Goal: Ask a question

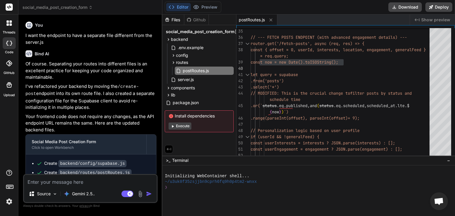
scroll to position [2174, 0]
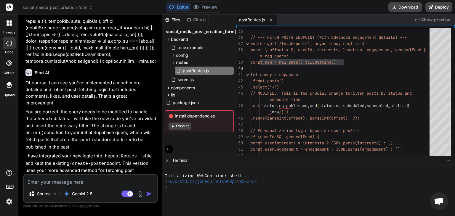
type textarea "Am working on a social media website for students. When users are scrolling thr…"
type textarea "x"
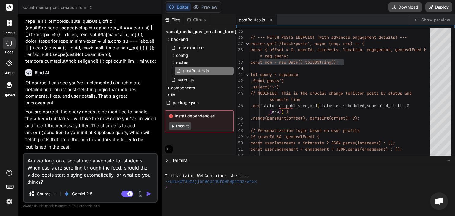
click at [28, 167] on textarea "Am working on a social media website for students. When users are scrolling thr…" at bounding box center [90, 170] width 133 height 32
type textarea "Am working on a social media website for students.When users are scrolling thro…"
type textarea "x"
type textarea "Am working on a social media website for studentsWhen users are scrolling throu…"
type textarea "x"
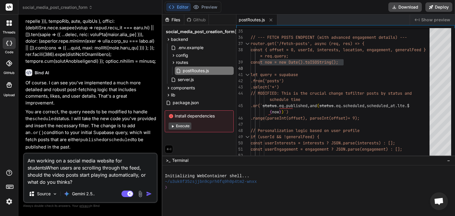
type textarea "Am working on a social media website for studentWhen users are scrolling throug…"
type textarea "x"
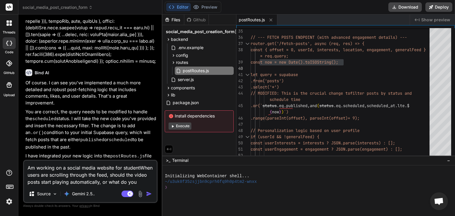
type textarea "Am working on a social media website for studenWhen users are scrolling through…"
type textarea "x"
type textarea "Am working on a social media website for studeWhen users are scrolling through …"
type textarea "x"
type textarea "Am working on a social media website for studWhen users are scrolling through t…"
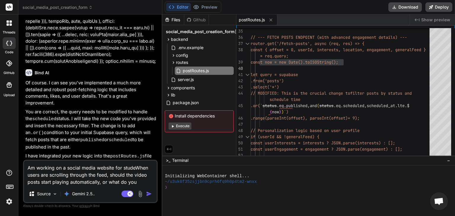
type textarea "x"
type textarea "Am working on a social media website for stuWhen users are scrolling through th…"
type textarea "x"
type textarea "Am working on a social media website for stWhen users are scrolling through the…"
type textarea "x"
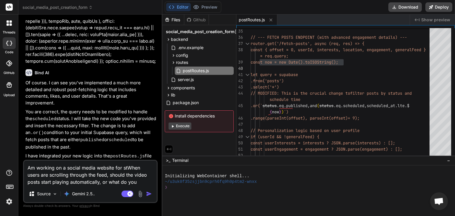
type textarea "Am working on a social media website for sWhen users are scrolling through the …"
type textarea "x"
type textarea "Am working on a social media website for When users are scrolling through the f…"
type textarea "x"
type textarea "Am working on a social media website forWhen users are scrolling through the fe…"
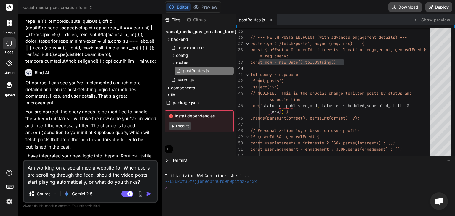
type textarea "x"
type textarea "Am working on a social media website foWhen users are scrolling through the fee…"
type textarea "x"
type textarea "Am working on a social media website fWhen users are scrolling through the feed…"
type textarea "x"
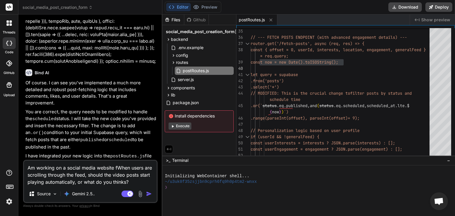
type textarea "Am working on a social media website When users are scrolling through the feed,…"
type textarea "x"
type textarea "Am working on a social media websiteWhen users are scrolling through the feed, …"
type textarea "x"
type textarea "Am working on a social media websitWhen users are scrolling through the feed, s…"
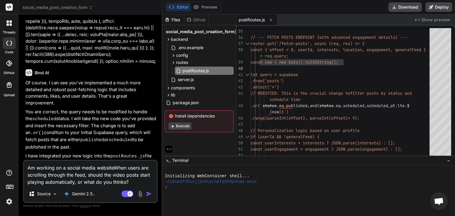
type textarea "x"
type textarea "Am working on a social media websiWhen users are scrolling through the feed, sh…"
type textarea "x"
type textarea "Am working on a social media websWhen users are scrolling through the feed, sho…"
type textarea "x"
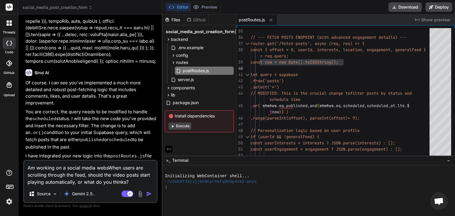
type textarea "Am working on a social media webWhen users are scrolling through the feed, shou…"
type textarea "x"
type textarea "Am working on a social media weWhen users are scrolling through the feed, shoul…"
type textarea "x"
type textarea "Am working on a social media wWhen users are scrolling through the feed, should…"
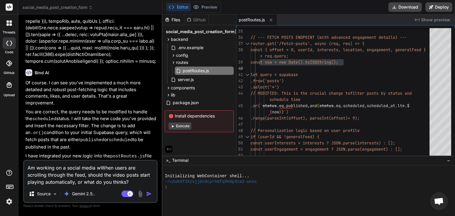
type textarea "x"
type textarea "Am working on a social media When users are scrolling through the feed, should …"
type textarea "x"
type textarea "Am working on a social mediaWhen users are scrolling through the feed, should t…"
type textarea "x"
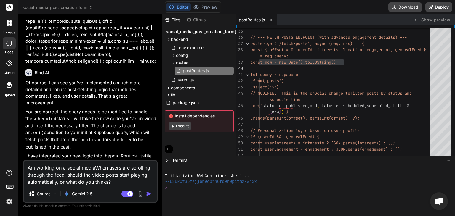
type textarea "Am working on a social mediWhen users are scrolling through the feed, should th…"
type textarea "x"
type textarea "Am working on a social medWhen users are scrolling through the feed, should the…"
type textarea "x"
type textarea "Am working on a social meWhen users are scrolling through the feed, should the …"
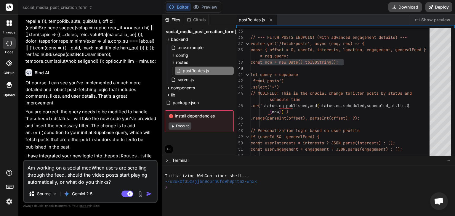
type textarea "x"
type textarea "Am working on a social mWhen users are scrolling through the feed, should the v…"
type textarea "x"
type textarea "Am working on a social When users are scrolling through the feed, should the vi…"
type textarea "x"
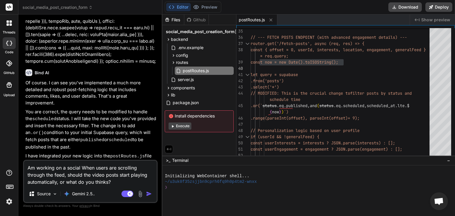
type textarea "Am working on a socialWhen users are scrolling through the feed, should the vid…"
type textarea "x"
type textarea "Am working on a sociaWhen users are scrolling through the feed, should the vide…"
type textarea "x"
type textarea "Am working on a sociWhen users are scrolling through the feed, should the video…"
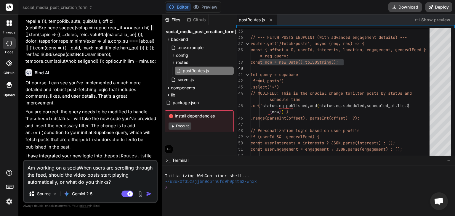
type textarea "x"
type textarea "Am working on a socWhen users are scrolling through the feed, should the video …"
type textarea "x"
type textarea "Am working on a soWhen users are scrolling through the feed, should the video p…"
type textarea "x"
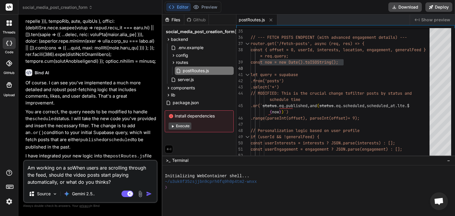
type textarea "Am working on a sWhen users are scrolling through the feed, should the video po…"
type textarea "x"
type textarea "Am working on a When users are scrolling through the feed, should the video pos…"
type textarea "x"
type textarea "Am working on aWhen users are scrolling through the feed, should the video post…"
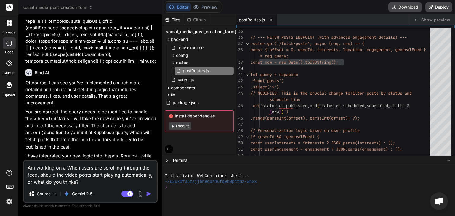
type textarea "x"
type textarea "Am working on When users are scrolling through the feed, should the video posts…"
type textarea "x"
type textarea "Am working onWhen users are scrolling through the feed, should the video posts …"
type textarea "x"
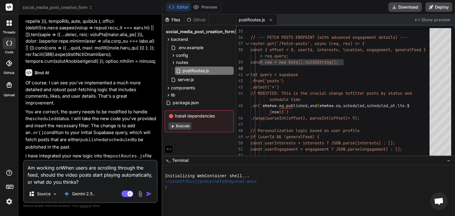
type textarea "Am working oWhen users are scrolling through the feed, should the video posts s…"
type textarea "x"
type textarea "Am working When users are scrolling through the feed, should the video posts st…"
type textarea "x"
type textarea "Am workingWhen users are scrolling through the feed, should the video posts sta…"
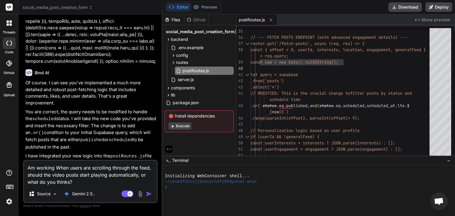
type textarea "x"
type textarea "Am workinWhen users are scrolling through the feed, should the video posts star…"
type textarea "x"
type textarea "Am workiWhen users are scrolling through the feed, should the video posts start…"
type textarea "x"
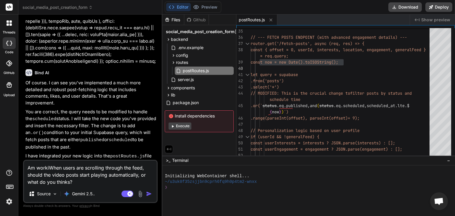
type textarea "Am workWhen users are scrolling through the feed, should the video posts start …"
type textarea "x"
type textarea "Am worWhen users are scrolling through the feed, should the video posts start p…"
type textarea "x"
type textarea "Am woWhen users are scrolling through the feed, should the video posts start pl…"
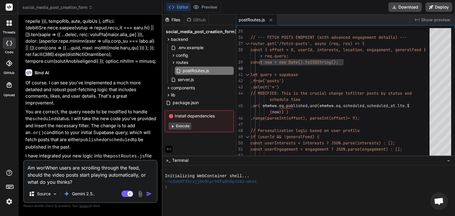
type textarea "x"
type textarea "Am wWhen users are scrolling through the feed, should the video posts start pla…"
type textarea "x"
type textarea "Am When users are scrolling through the feed, should the video posts start play…"
type textarea "x"
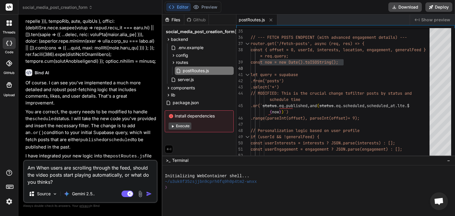
type textarea "AmWhen users are scrolling through the feed, should the video posts start playi…"
type textarea "x"
type textarea "AWhen users are scrolling through the feed, should the video posts start playin…"
type textarea "x"
type textarea "When users are scrolling through the feed, should the video posts start playing…"
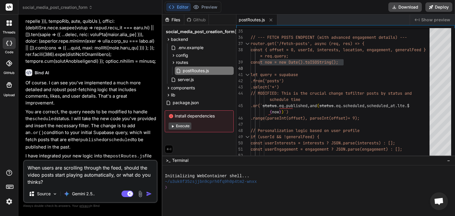
type textarea "x"
type textarea "IWhen users are scrolling through the feed, should the video posts start playin…"
type textarea "x"
type textarea "I When users are scrolling through the feed, should the video posts start playi…"
type textarea "x"
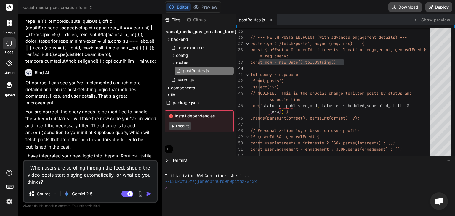
type textarea "I nWhen users are scrolling through the feed, should the video posts start play…"
type textarea "x"
type textarea "I nnWhen users are scrolling through the feed, should the video posts start pla…"
type textarea "x"
type textarea "I nWhen users are scrolling through the feed, should the video posts start play…"
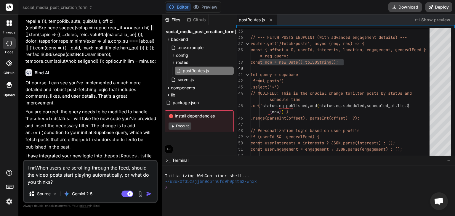
type textarea "x"
type textarea "I neWhen users are scrolling through the feed, should the video posts start pla…"
type textarea "x"
type textarea "I neeWhen users are scrolling through the feed, should the video posts start pl…"
type textarea "x"
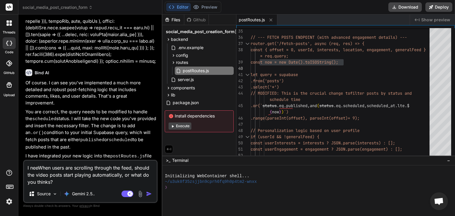
type textarea "I needWhen users are scrolling through the feed, should the video posts start p…"
type textarea "x"
type textarea "I need When users are scrolling through the feed, should the video posts start …"
type textarea "x"
type textarea "I need cWhen users are scrolling through the feed, should the video posts start…"
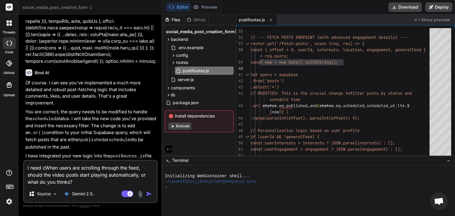
type textarea "x"
type textarea "I need coWhen users are scrolling through the feed, should the video posts star…"
type textarea "x"
type textarea "I need cWhen users are scrolling through the feed, should the video posts start…"
type textarea "x"
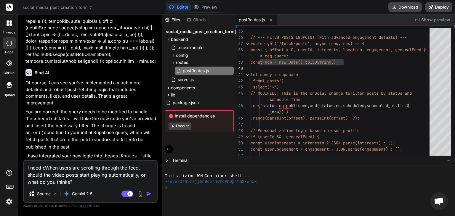
type textarea "I need clWhen users are scrolling through the feed, should the video posts star…"
type textarea "x"
type textarea "I need claWhen users are scrolling through the feed, should the video posts sta…"
type textarea "x"
type textarea "I need clarWhen users are scrolling through the feed, should the video posts st…"
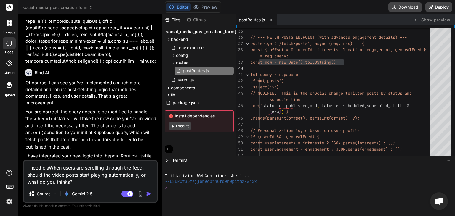
type textarea "x"
type textarea "I need clariWhen users are scrolling through the feed, should the video posts s…"
type textarea "x"
type textarea "I need clarifWhen users are scrolling through the feed, should the video posts …"
type textarea "x"
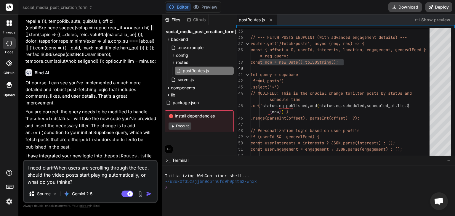
type textarea "I need clarifiWhen users are scrolling through the feed, should the video posts…"
type textarea "x"
type textarea "I need clarificWhen users are scrolling through the feed, should the video post…"
type textarea "x"
type textarea "I need clarificaWhen users are scrolling through the feed, should the video pos…"
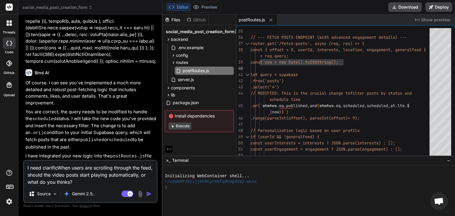
type textarea "x"
type textarea "I need clarificatWhen users are scrolling through the feed, should the video po…"
type textarea "x"
type textarea "I need clarificatiWhen users are scrolling through the feed, should the video p…"
type textarea "x"
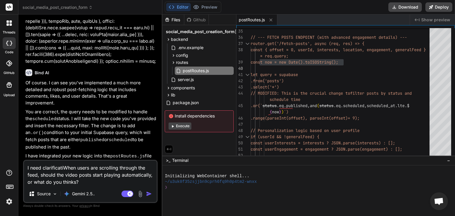
type textarea "I need clarificatioWhen users are scrolling through the feed, should the video …"
type textarea "x"
type textarea "I need clarificationWhen users are scrolling through the feed, should the video…"
type textarea "x"
type textarea "I need clarification When users are scrolling through the feed, should the vide…"
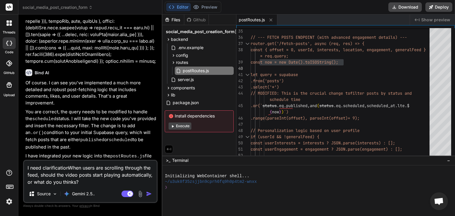
type textarea "x"
type textarea "I need clarification cWhen users are scrolling through the feed, should the vid…"
type textarea "x"
type textarea "I need clarification coWhen users are scrolling through the feed, should the vi…"
type textarea "x"
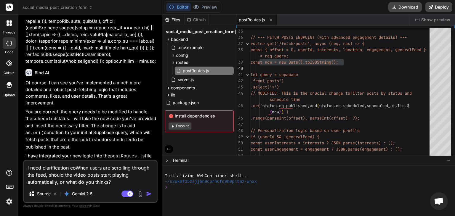
type textarea "I need clarification conWhen users are scrolling through the feed, should the v…"
type textarea "x"
type textarea "I need clarification conrWhen users are scrolling through the feed, should the …"
type textarea "x"
type textarea "I need clarification conWhen users are scrolling through the feed, should the v…"
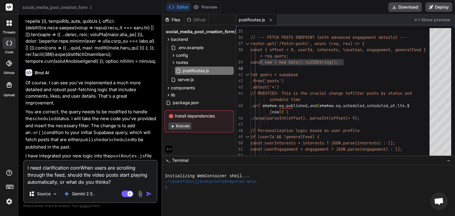
type textarea "x"
type textarea "I need clarification concWhen users are scrolling through the feed, should the …"
type textarea "x"
type textarea "I need clarification conceWhen users are scrolling through the feed, should the…"
type textarea "x"
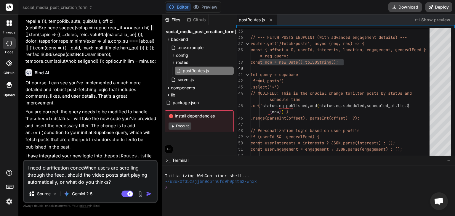
type textarea "I need clarification concerWhen users are scrolling through the feed, should th…"
type textarea "x"
type textarea "I need clarification concernWhen users are scrolling through the feed, should t…"
type textarea "x"
type textarea "I need clarification concerniWhen users are scrolling through the feed, should …"
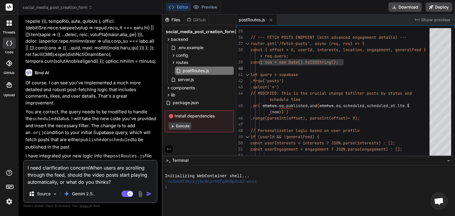
type textarea "x"
type textarea "I need clarification concerninWhen users are scrolling through the feed, should…"
type textarea "x"
type textarea "I need clarification concerningWhen users are scrolling through the feed, shoul…"
type textarea "x"
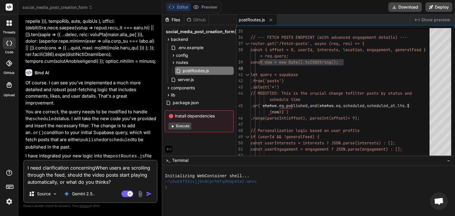
type textarea "I need clarification concerning When users are scrolling through the feed, shou…"
type textarea "x"
type textarea "I need clarification concerning sWhen users are scrolling through the feed, sho…"
type textarea "x"
type textarea "I need clarification concerning soWhen users are scrolling through the feed, sh…"
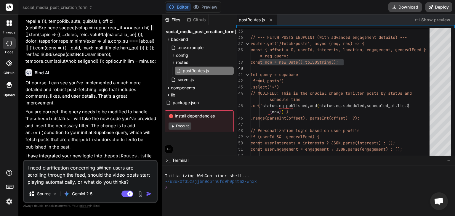
type textarea "x"
type textarea "I need clarification concerning socWhen users are scrolling through the feed, s…"
type textarea "x"
type textarea "I need clarification concerning sociWhen users are scrolling through the feed, …"
type textarea "x"
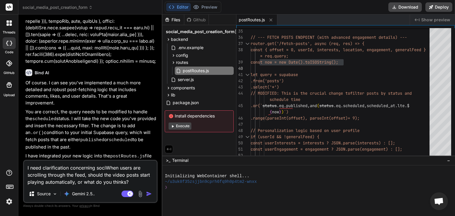
type textarea "I need clarification concerning socWhen users are scrolling through the feed, s…"
type textarea "x"
type textarea "I need clarification concerning soWhen users are scrolling through the feed, sh…"
type textarea "x"
type textarea "I need clarification concerning sWhen users are scrolling through the feed, sho…"
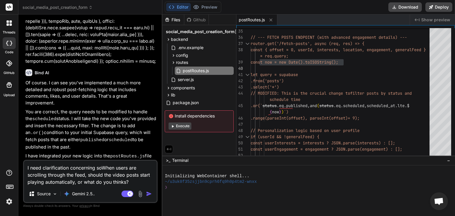
type textarea "x"
type textarea "I need clarification concerning When users are scrolling through the feed, shou…"
type textarea "x"
type textarea "I need clarification concerning tWhen users are scrolling through the feed, sho…"
type textarea "x"
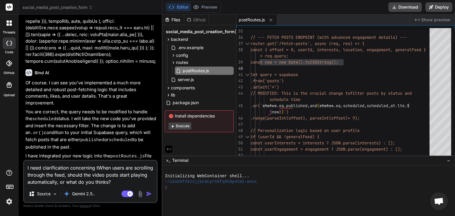
type textarea "I need clarification concerning thWhen users are scrolling through the feed, sh…"
type textarea "x"
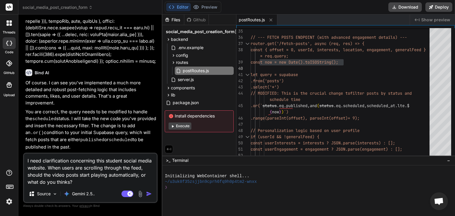
click at [88, 178] on textarea "I need clarification concerning this student social media website. When users a…" at bounding box center [90, 170] width 133 height 32
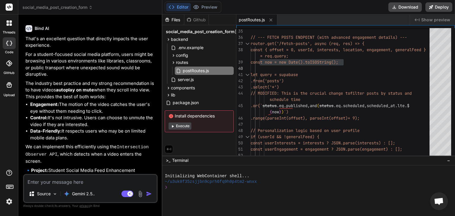
scroll to position [2424, 0]
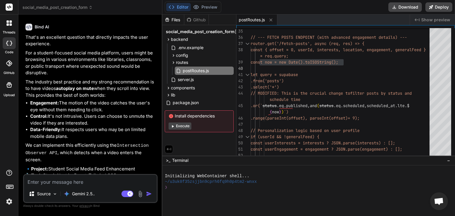
click at [85, 181] on textarea at bounding box center [90, 180] width 133 height 11
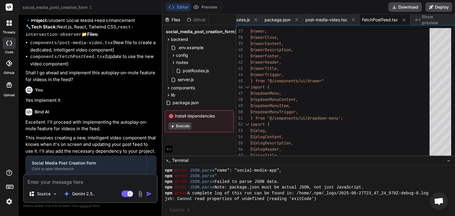
scroll to position [2582, 0]
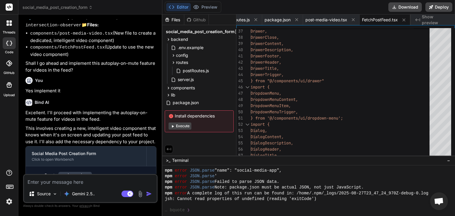
click at [110, 125] on p "This involves creating a new, intelligent video component that knows when it's …" at bounding box center [90, 135] width 131 height 20
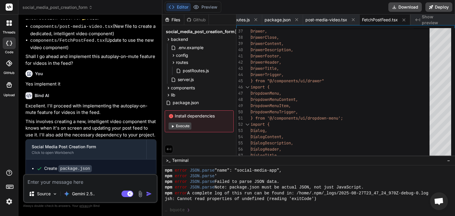
click at [110, 184] on code "components/FetchPostFeed.tsx" at bounding box center [94, 187] width 73 height 7
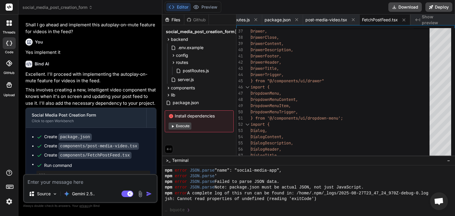
click at [117, 152] on code "components/FetchPostFeed.tsx" at bounding box center [94, 155] width 73 height 7
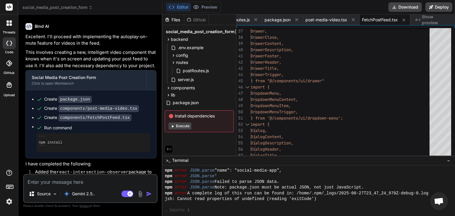
click at [120, 161] on p "I have completed the following:" at bounding box center [90, 164] width 131 height 7
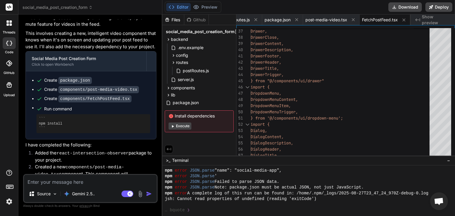
click at [121, 150] on li "Added the react-intersection-observer package to your project." at bounding box center [93, 157] width 126 height 14
click at [169, 88] on icon at bounding box center [168, 88] width 1 height 2
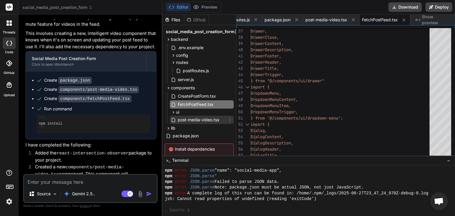
click at [197, 119] on span "post-media-video.tsx" at bounding box center [198, 119] width 43 height 7
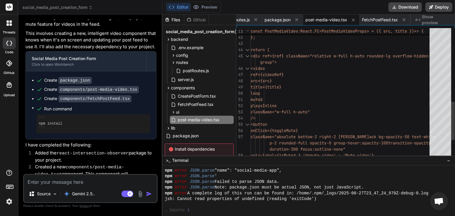
scroll to position [0, 0]
click at [331, 110] on div "<div ref={ref} className="relative w-full h-au to rounded-lg overflow-hidden <v…" at bounding box center [341, -1] width 182 height 441
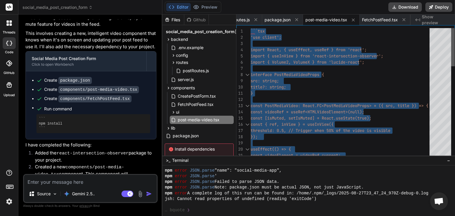
click at [451, 31] on div at bounding box center [453, 47] width 4 height 38
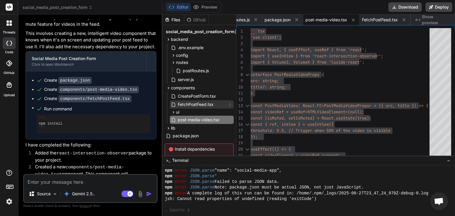
click at [201, 104] on span "FetchPostFeed.tsx" at bounding box center [195, 104] width 37 height 7
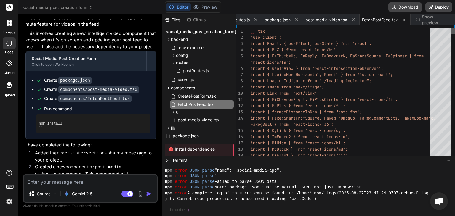
click at [454, 28] on div at bounding box center [453, 31] width 4 height 6
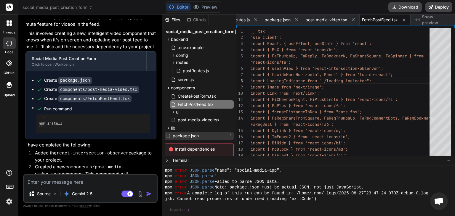
click at [172, 136] on span "package.json" at bounding box center [185, 135] width 27 height 7
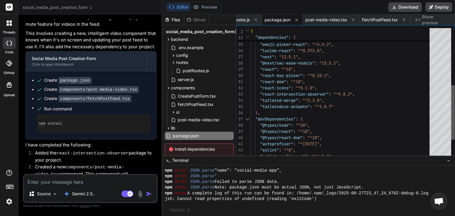
click at [454, 102] on div at bounding box center [453, 112] width 4 height 54
